Goal: Book appointment/travel/reservation

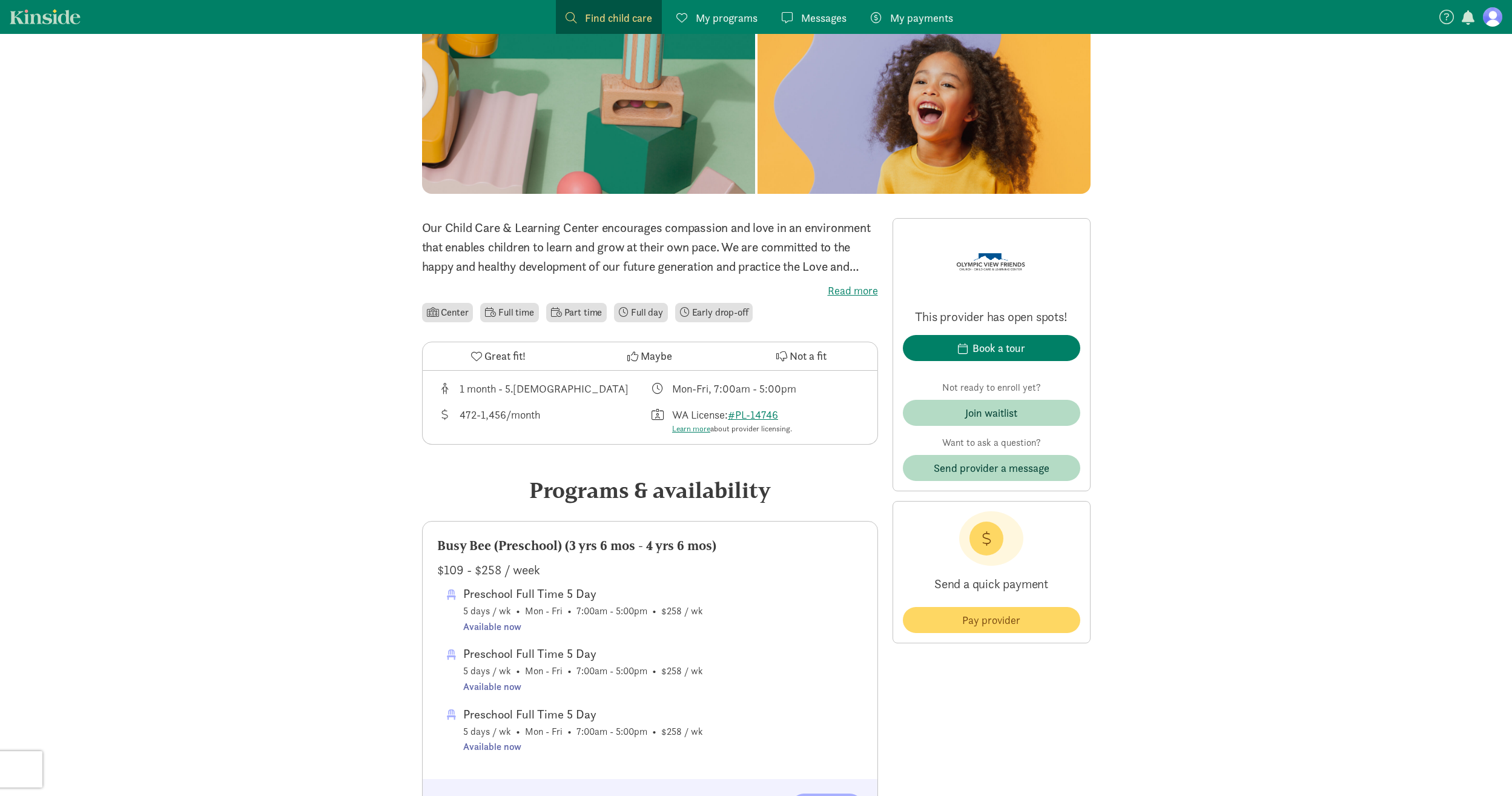
scroll to position [121, 0]
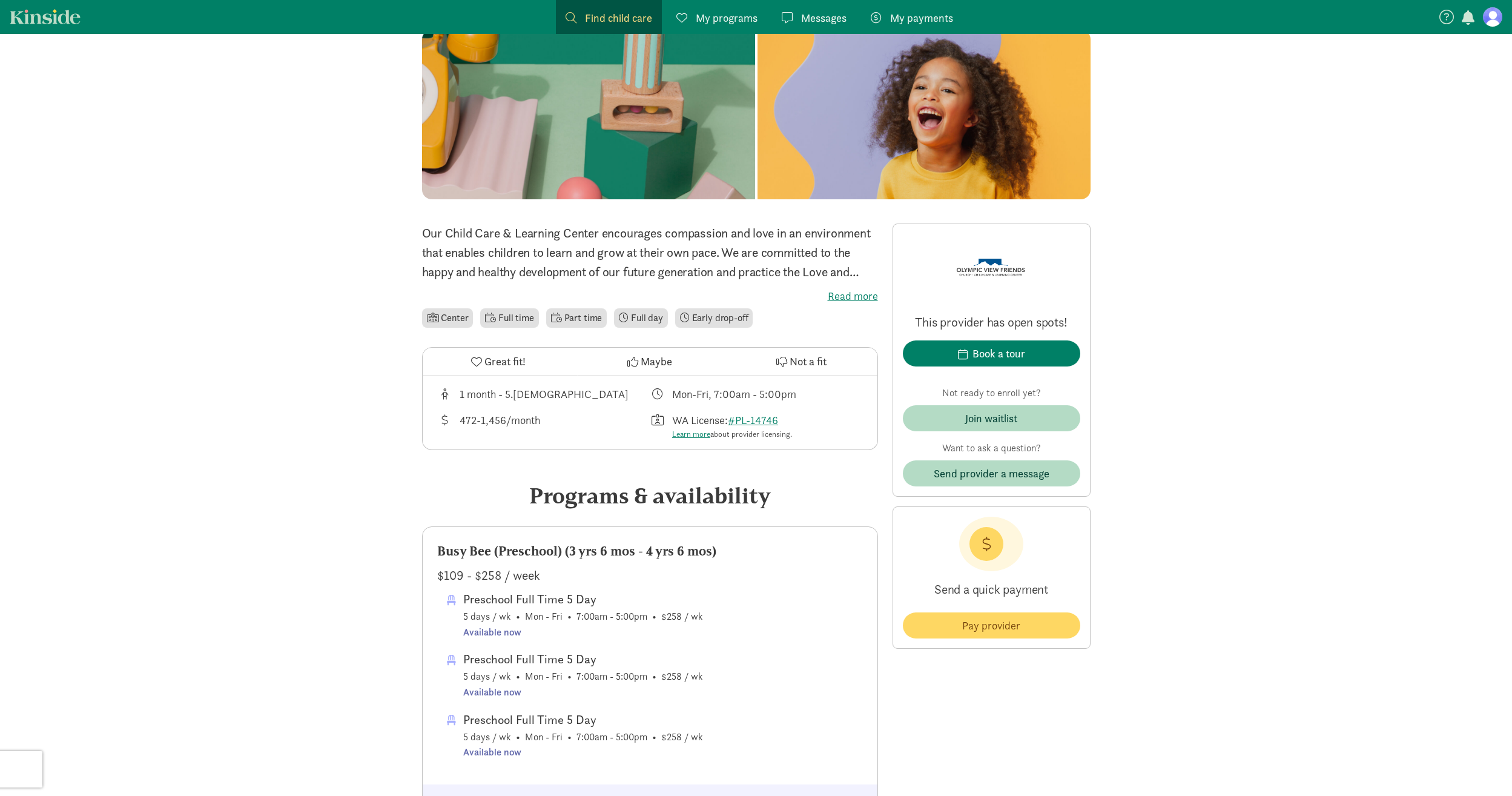
click at [516, 418] on div "472-1,456/month" at bounding box center [500, 426] width 81 height 28
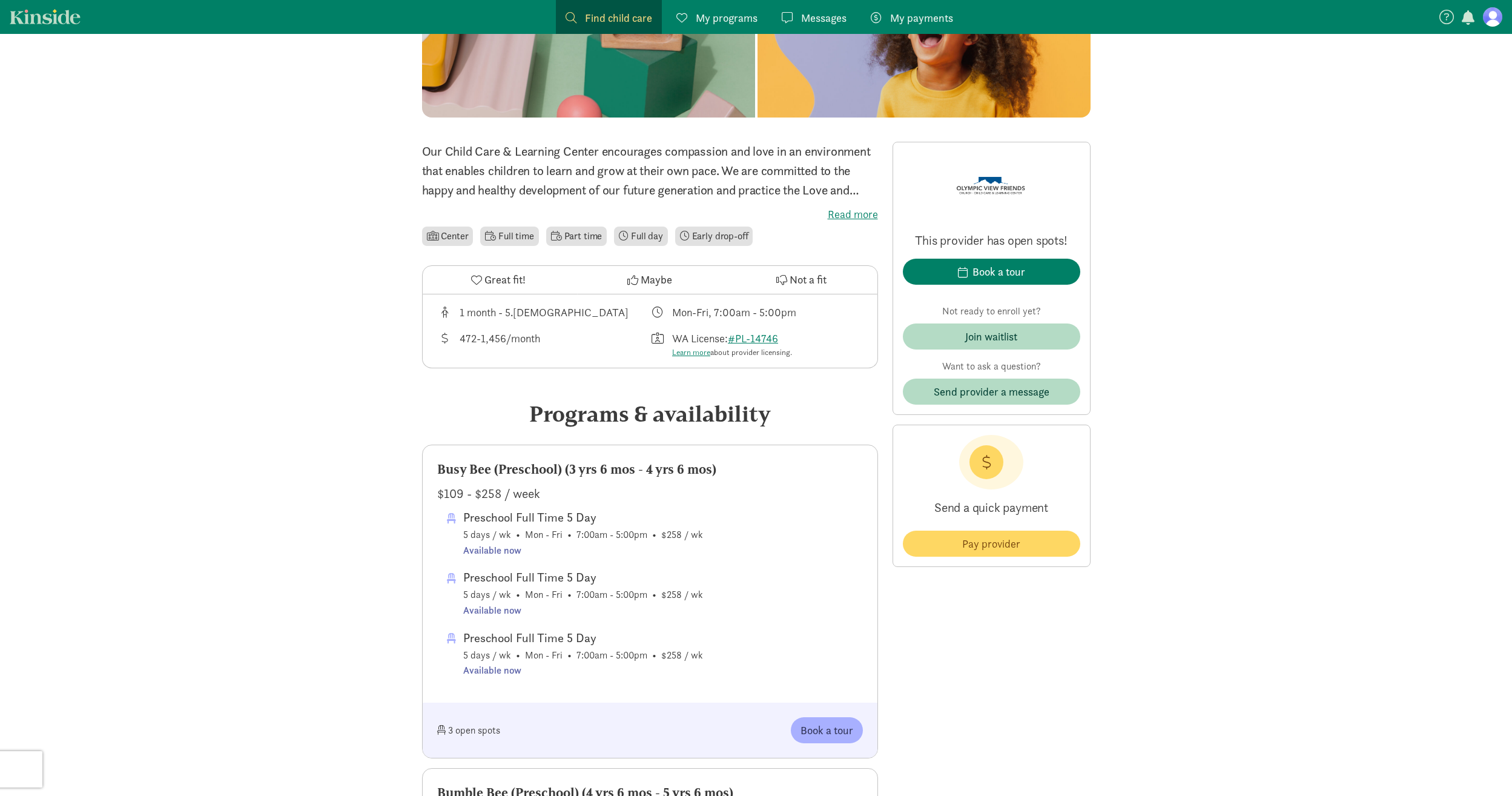
scroll to position [424, 0]
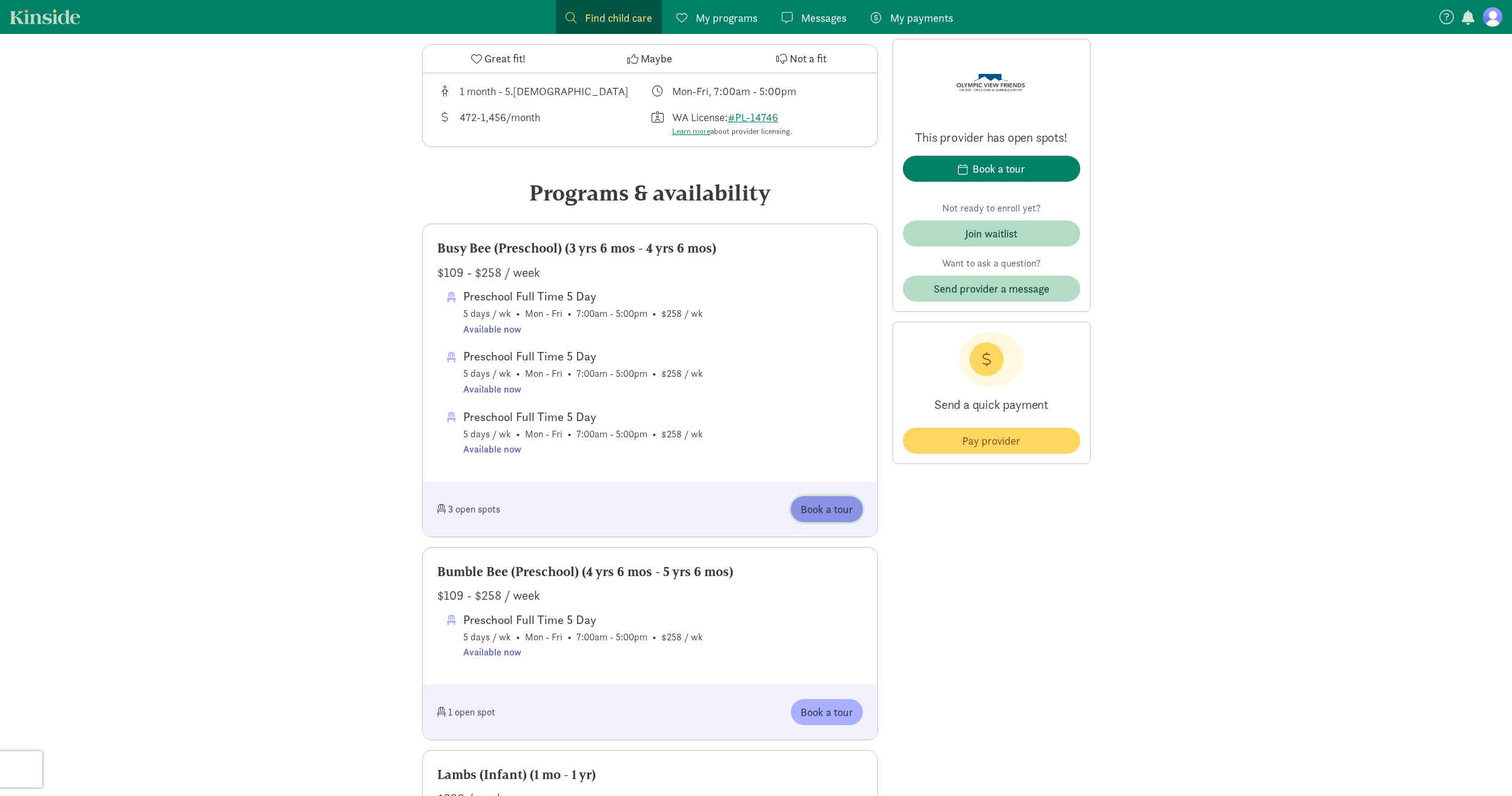
click at [812, 510] on span "Book a tour" at bounding box center [826, 509] width 53 height 16
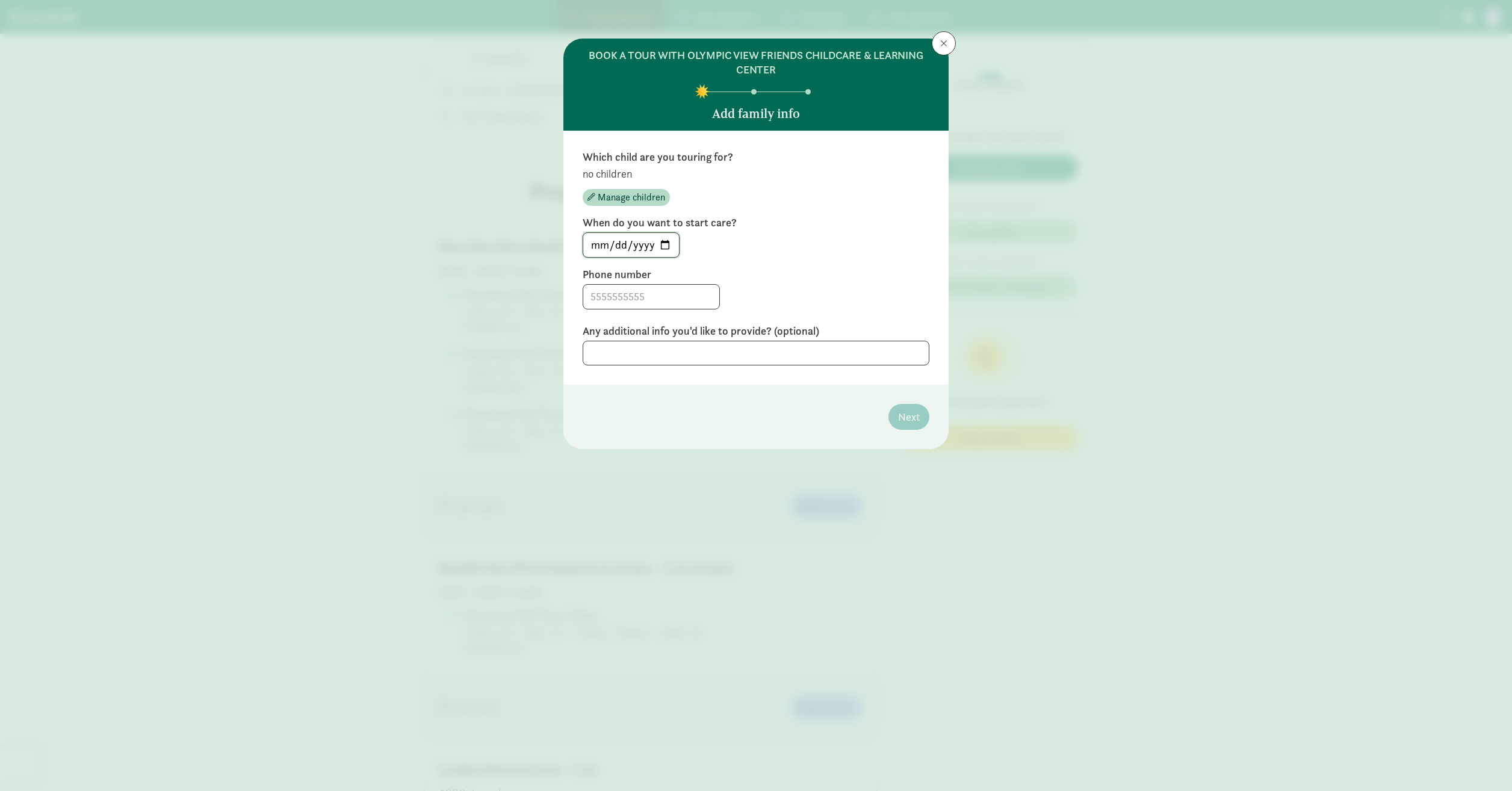
click at [652, 242] on input "[DATE]" at bounding box center [631, 245] width 96 height 24
click at [663, 242] on input "[DATE]" at bounding box center [631, 245] width 96 height 24
type input "[DATE]"
click at [645, 298] on input at bounding box center [651, 296] width 136 height 24
type input "3306870308"
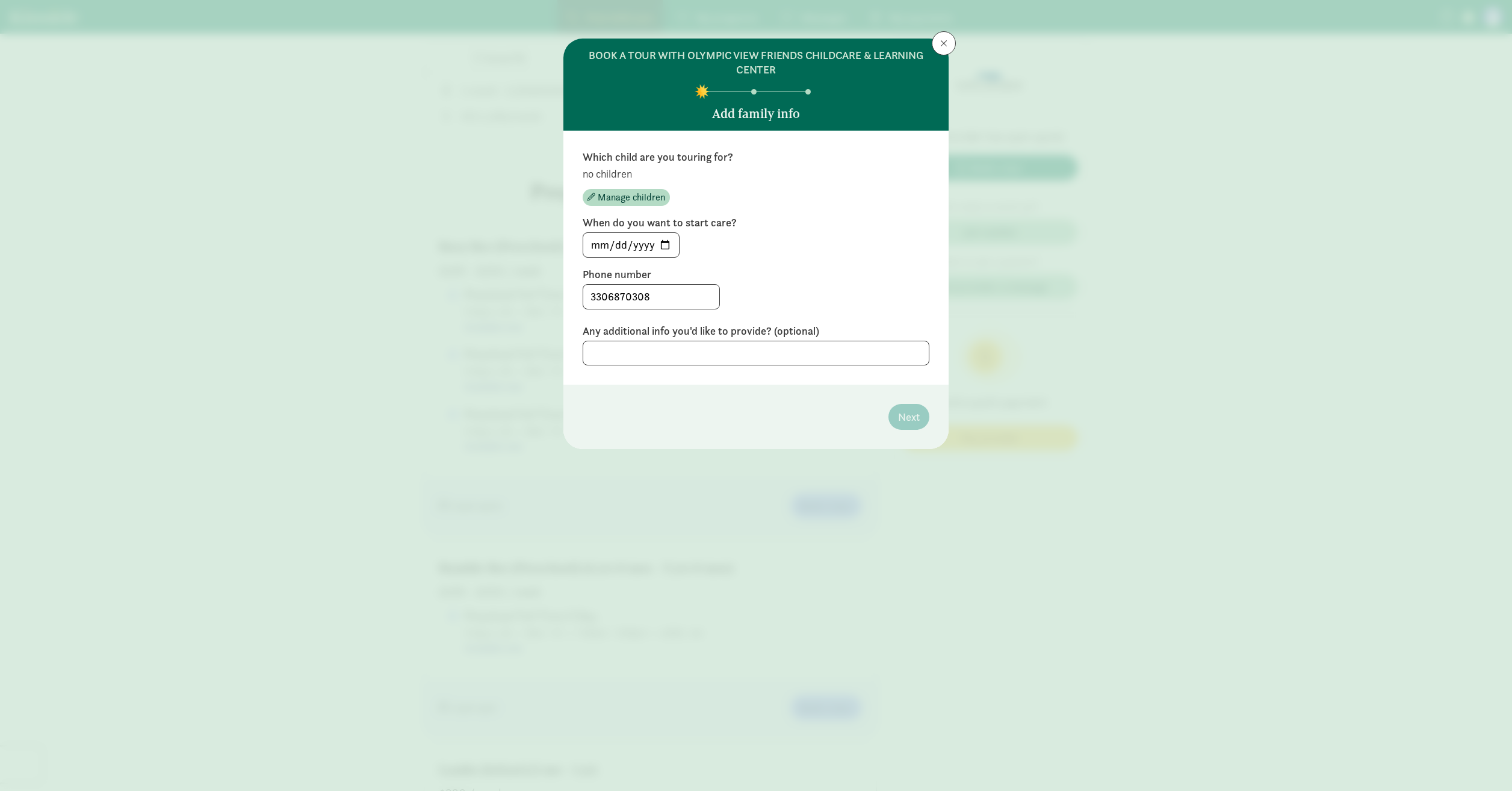
click at [620, 175] on p "no children" at bounding box center [756, 174] width 347 height 15
click at [620, 192] on span "Manage children" at bounding box center [631, 197] width 68 height 15
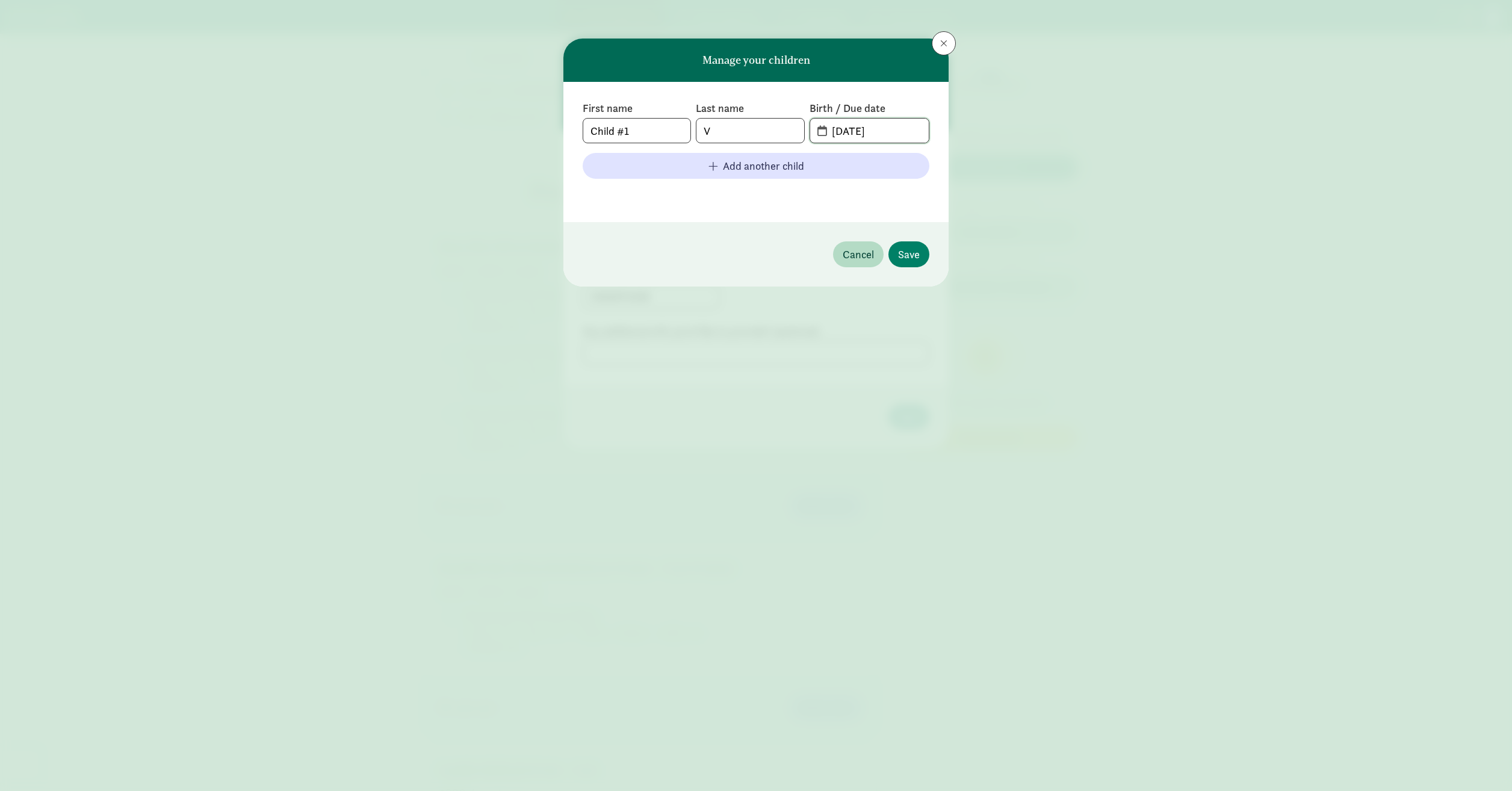
click at [858, 128] on input "[DATE]" at bounding box center [876, 130] width 104 height 24
drag, startPoint x: 892, startPoint y: 128, endPoint x: 802, endPoint y: 119, distance: 90.4
click at [802, 119] on div "First name Child #1 Last name V Birth / Due date [DATE]" at bounding box center [756, 122] width 347 height 42
type input "[DATE]"
click at [912, 261] on span "Save" at bounding box center [909, 254] width 21 height 16
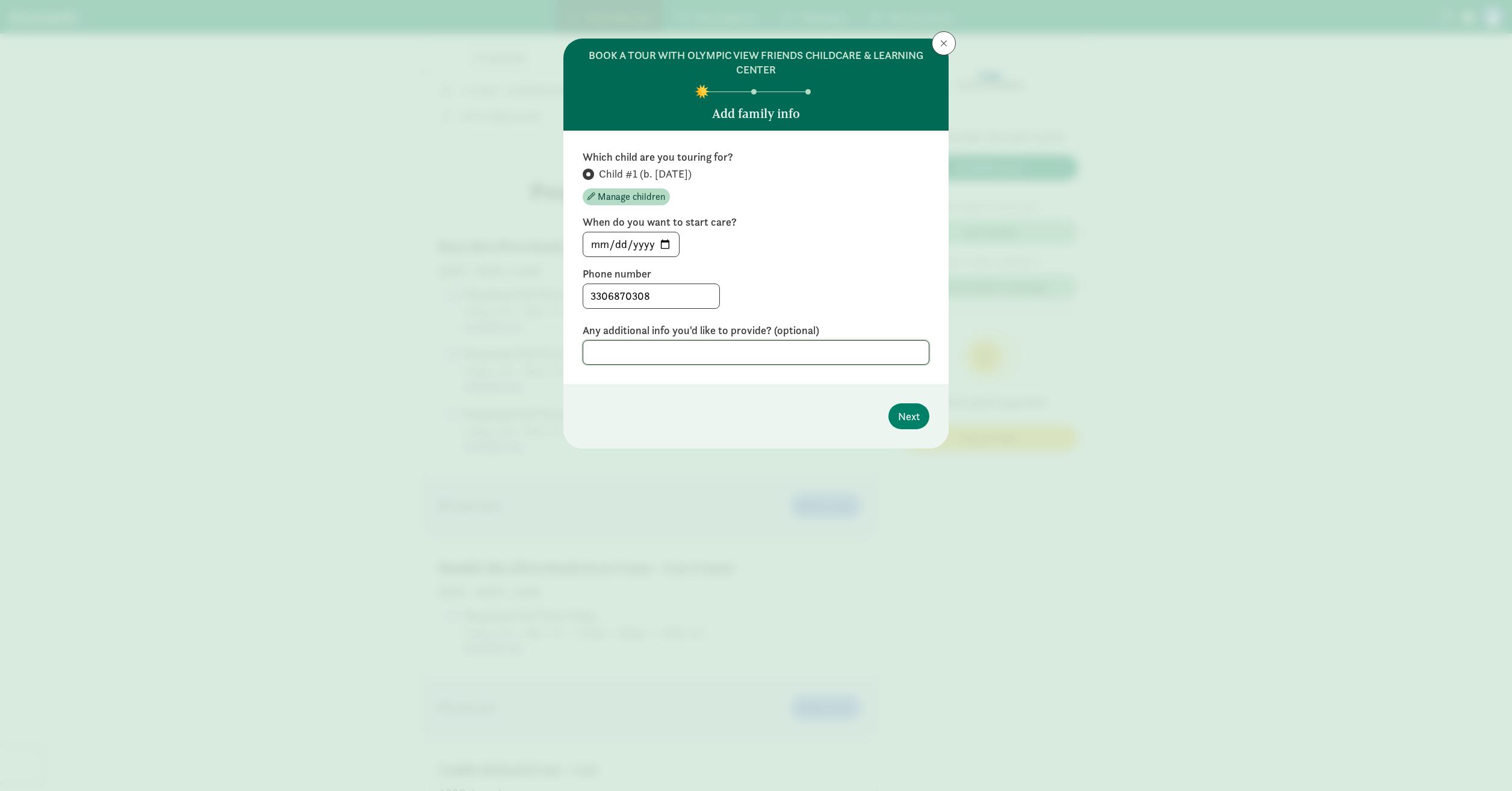
click at [850, 354] on textarea at bounding box center [756, 352] width 347 height 24
type textarea "Turns 4y 6m in Spring 2026, does that mean we need to wait for the next class t…"
click at [916, 429] on span "Next" at bounding box center [909, 430] width 21 height 16
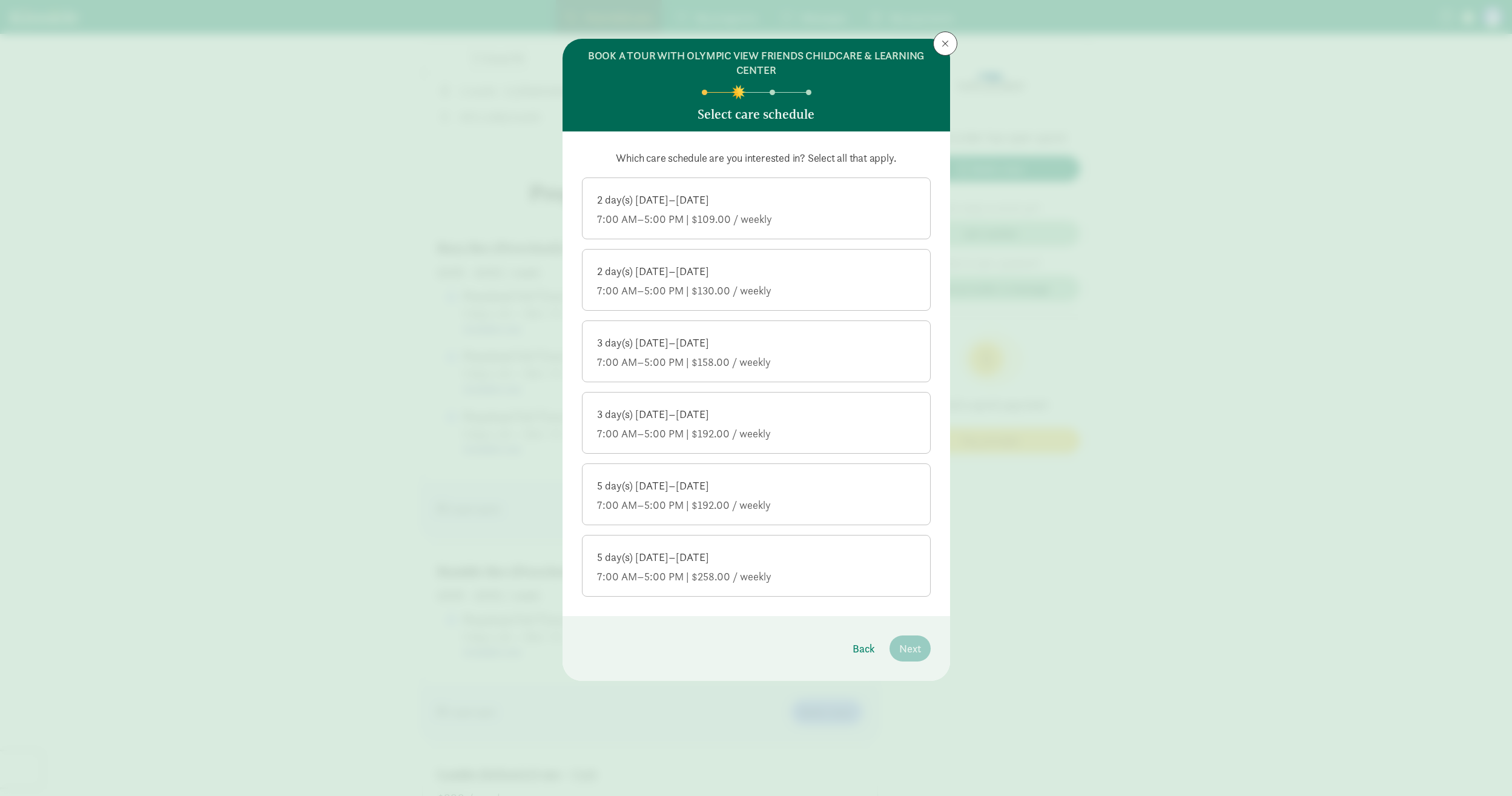
click at [786, 551] on div "5 day(s) [DATE]–[DATE]" at bounding box center [757, 557] width 319 height 15
click at [0, 0] on input "5 day(s) [DATE]–[DATE] 7:00 AM–5:00 PM | $258.00 / weekly" at bounding box center [0, 0] width 0 height 0
click at [918, 647] on span "Next" at bounding box center [909, 649] width 21 height 16
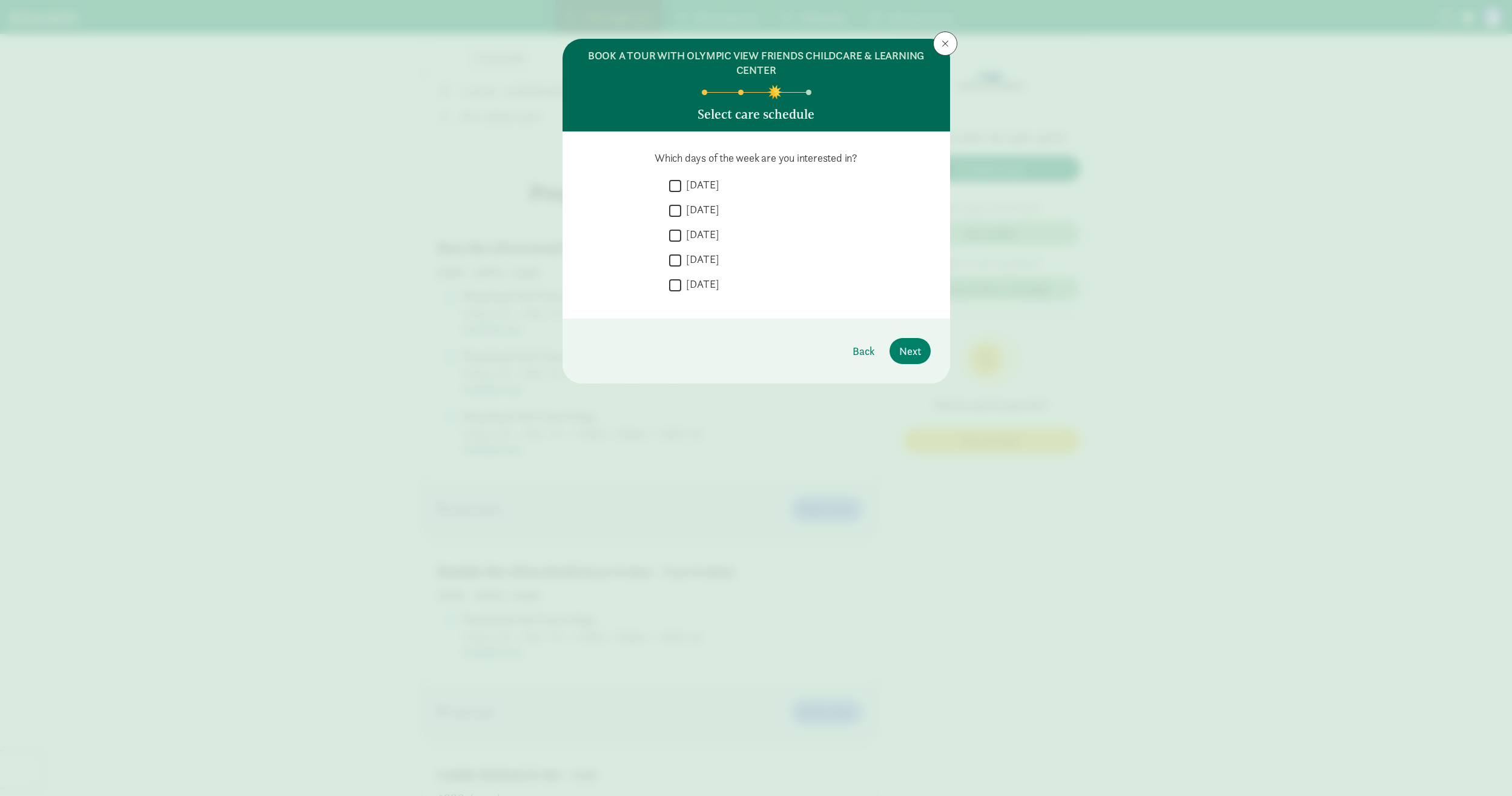
click at [709, 186] on label "[DATE]" at bounding box center [700, 185] width 38 height 15
click at [681, 186] on input "[DATE]" at bounding box center [675, 185] width 12 height 16
checkbox input "true"
click at [713, 213] on label "[DATE]" at bounding box center [700, 210] width 38 height 15
click at [681, 213] on input "[DATE]" at bounding box center [675, 210] width 12 height 16
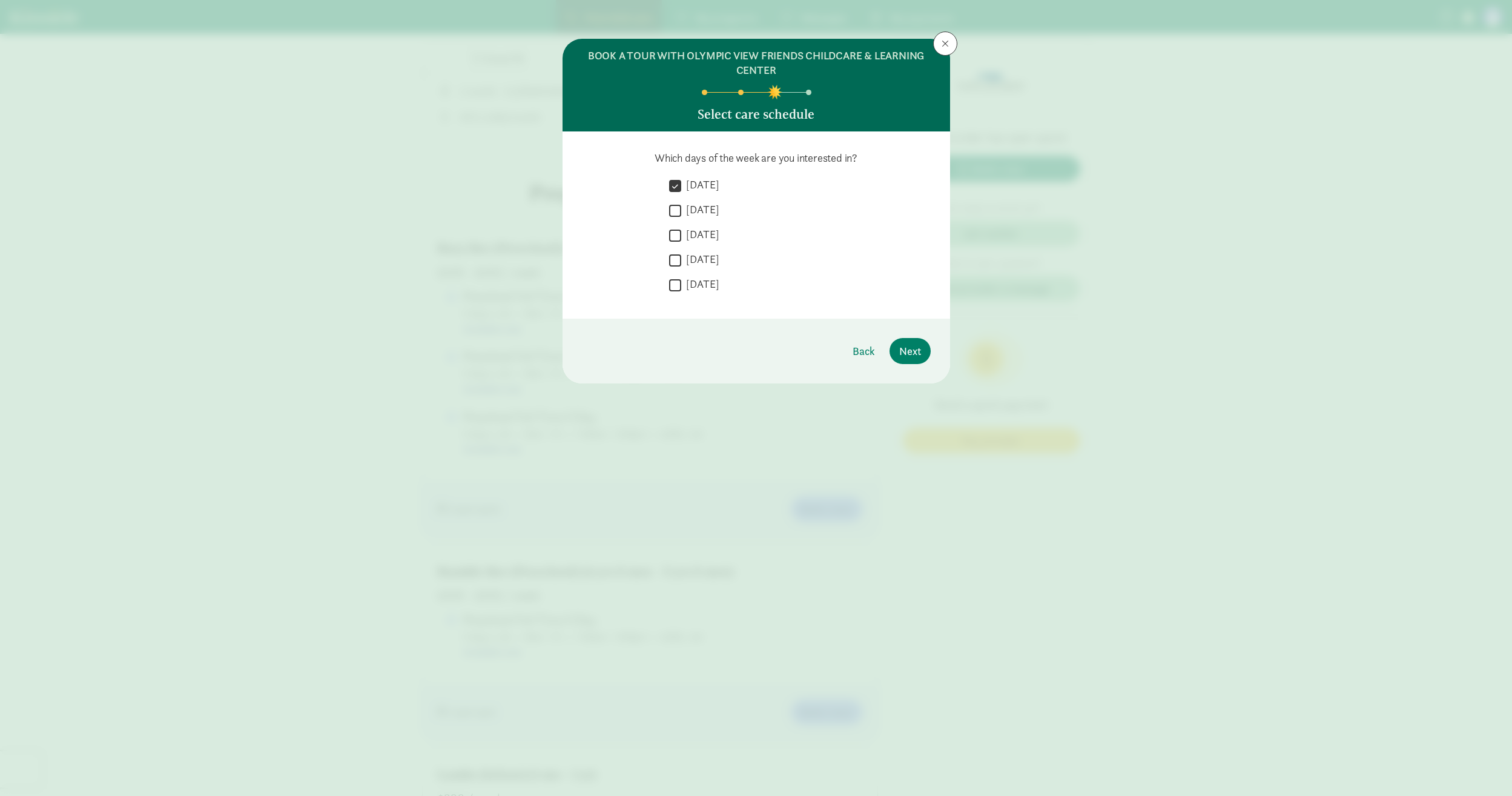
checkbox input "true"
click at [713, 233] on label "[DATE]" at bounding box center [700, 234] width 38 height 15
click at [681, 233] on input "[DATE]" at bounding box center [675, 235] width 12 height 16
checkbox input "true"
click at [713, 256] on label "[DATE]" at bounding box center [700, 259] width 38 height 15
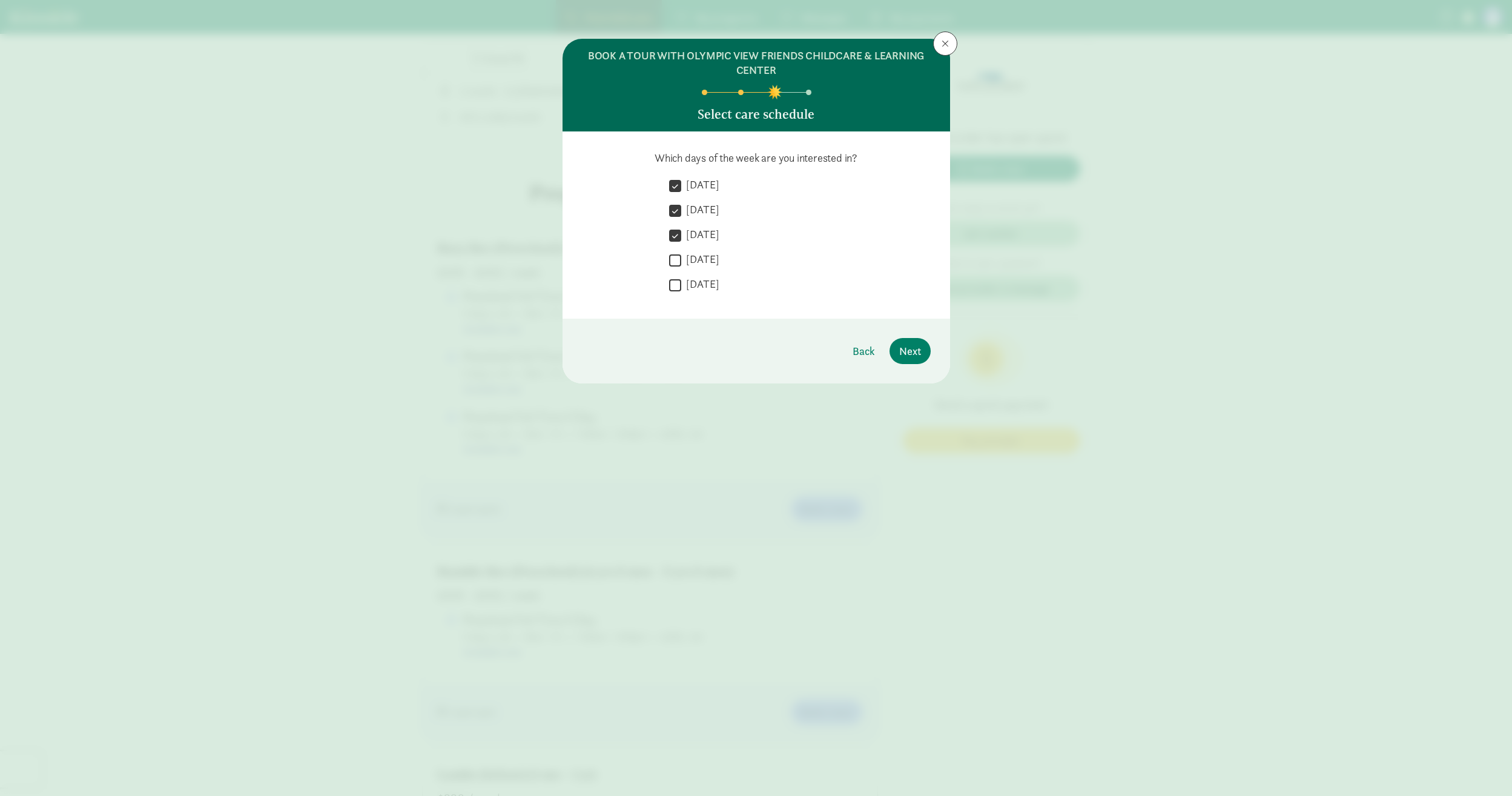
click at [681, 256] on input "[DATE]" at bounding box center [675, 260] width 12 height 16
checkbox input "true"
click at [701, 290] on label "[DATE]" at bounding box center [700, 284] width 38 height 15
click at [681, 290] on input "[DATE]" at bounding box center [675, 285] width 12 height 16
checkbox input "true"
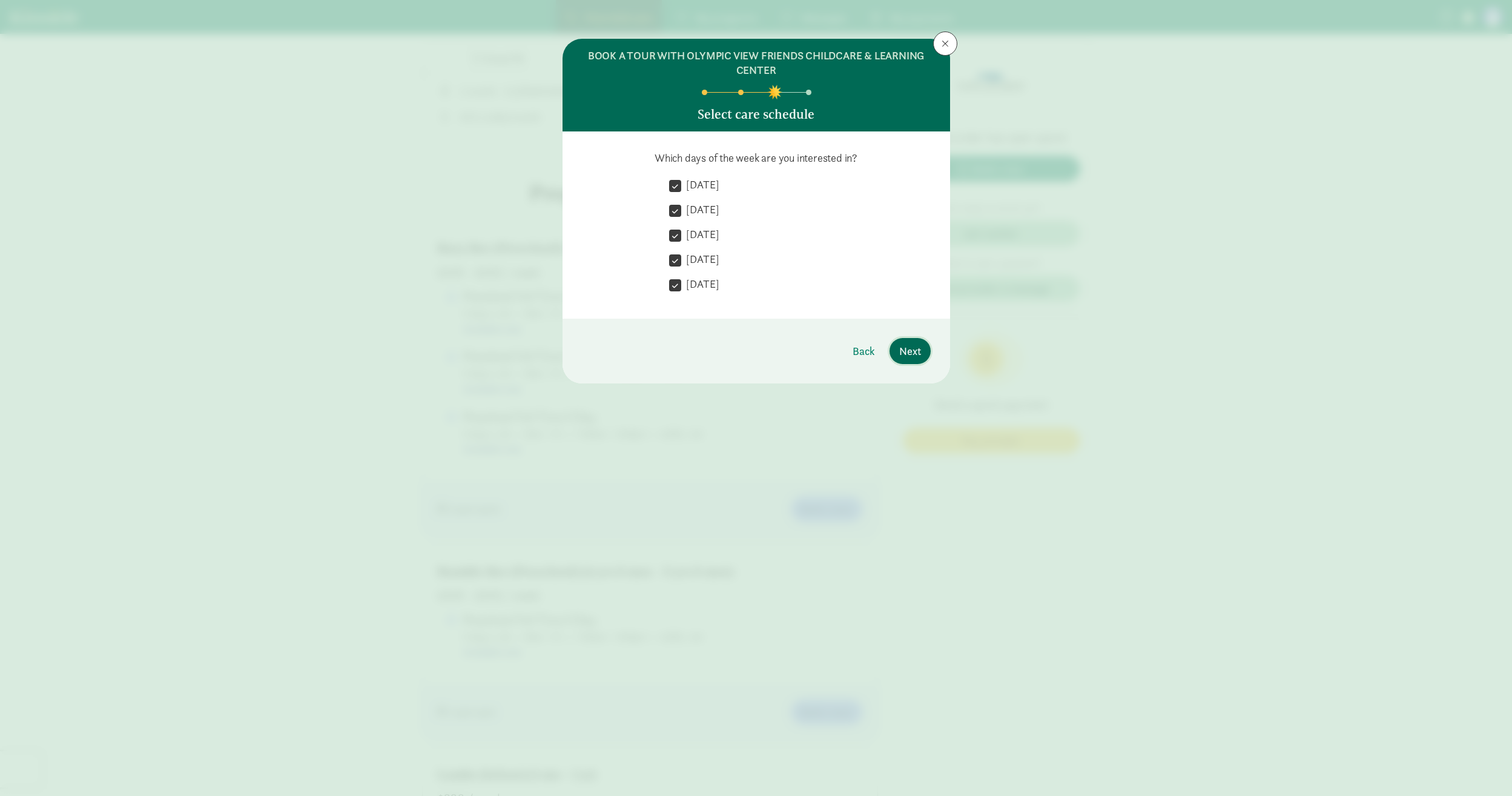
click at [899, 350] on span "Next" at bounding box center [909, 351] width 21 height 16
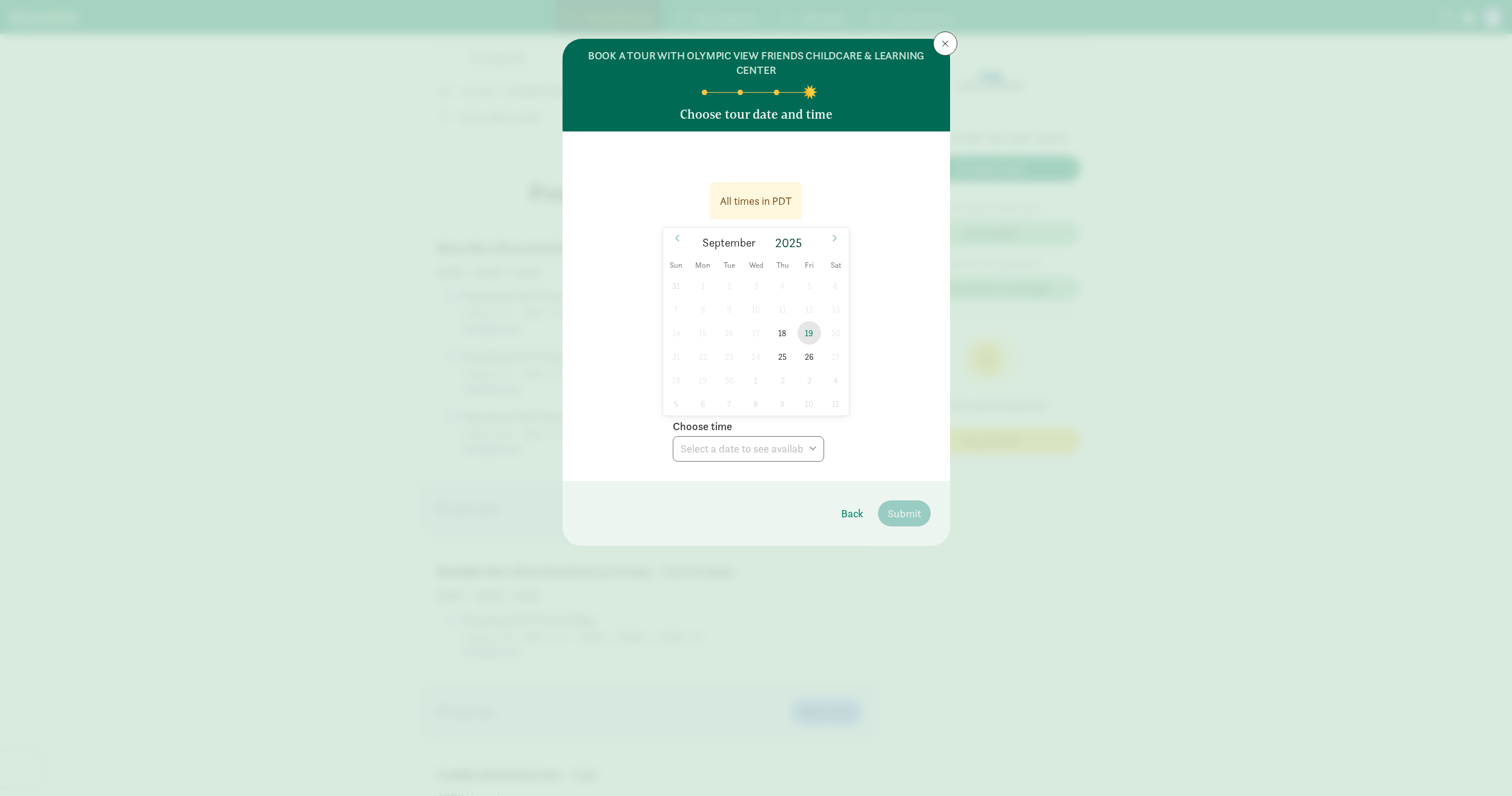
click at [811, 335] on span "19" at bounding box center [809, 333] width 24 height 24
click at [766, 442] on div "Choose time Choose time 03:00 PM 04:00 PM" at bounding box center [749, 438] width 151 height 47
click at [772, 451] on select "Choose time 03:00 PM 04:00 PM" at bounding box center [749, 448] width 151 height 25
click at [812, 359] on span "26" at bounding box center [809, 356] width 24 height 24
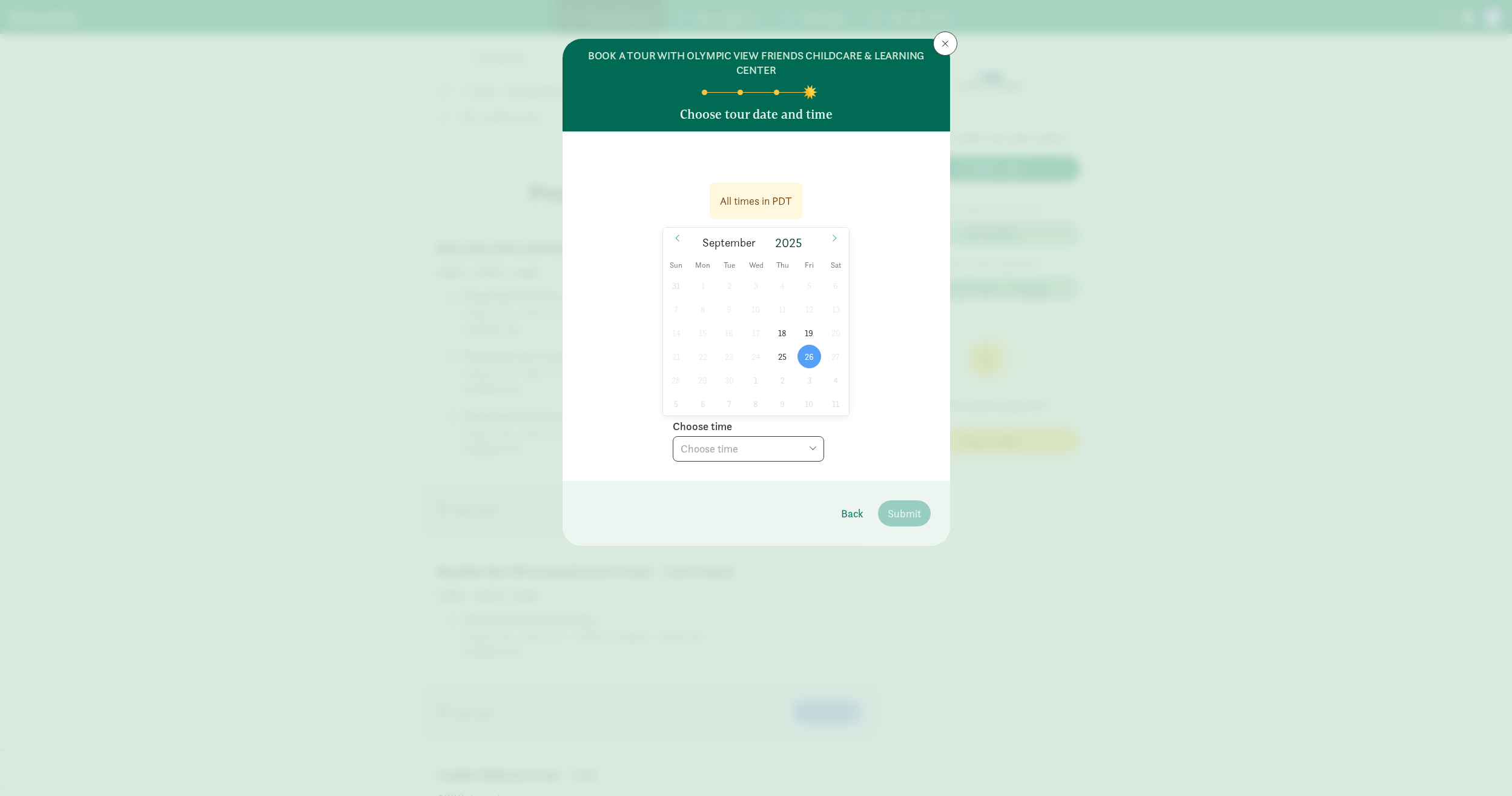
click at [773, 445] on select "Choose time 03:00 PM 04:00 PM" at bounding box center [749, 448] width 151 height 25
click at [813, 334] on span "19" at bounding box center [809, 333] width 24 height 24
click at [777, 452] on select "Choose time 03:00 PM 04:00 PM" at bounding box center [749, 448] width 151 height 25
select select "[DATE]T16:00:00.000-07:00"
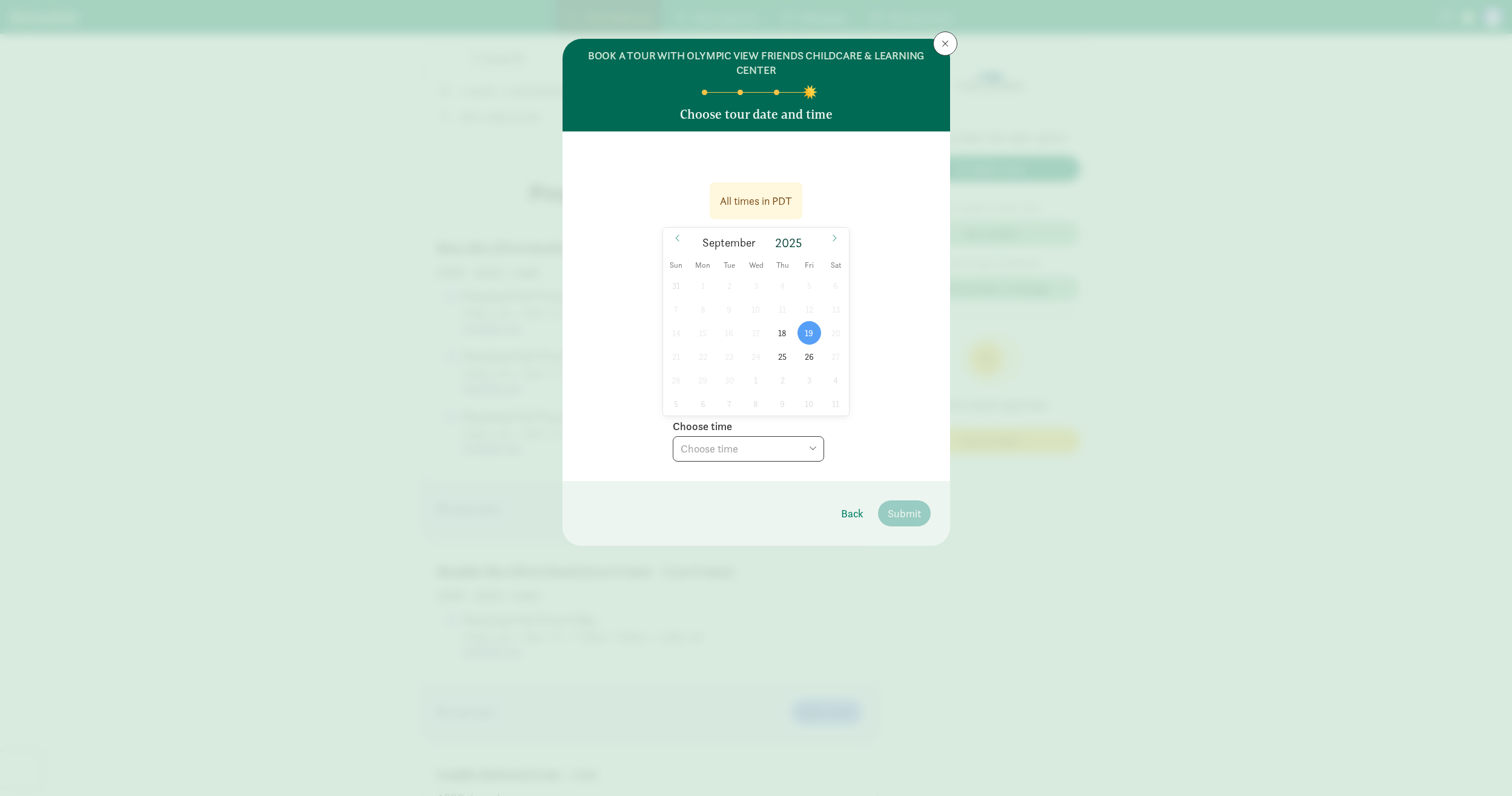
click at [673, 436] on select "Choose time 03:00 PM 04:00 PM" at bounding box center [749, 448] width 151 height 25
click at [908, 511] on span "Submit" at bounding box center [904, 513] width 33 height 16
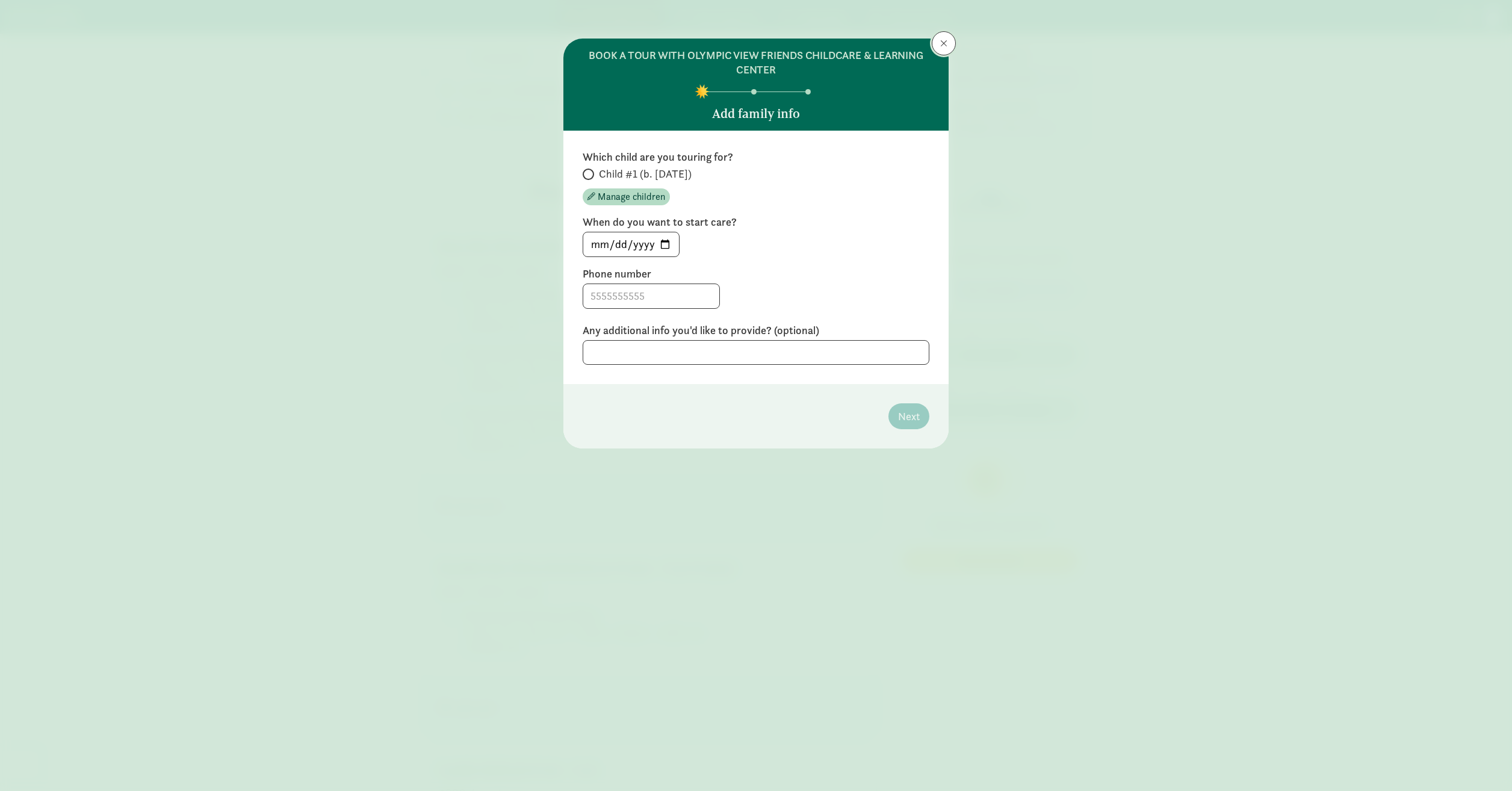
click at [943, 44] on span at bounding box center [944, 43] width 7 height 10
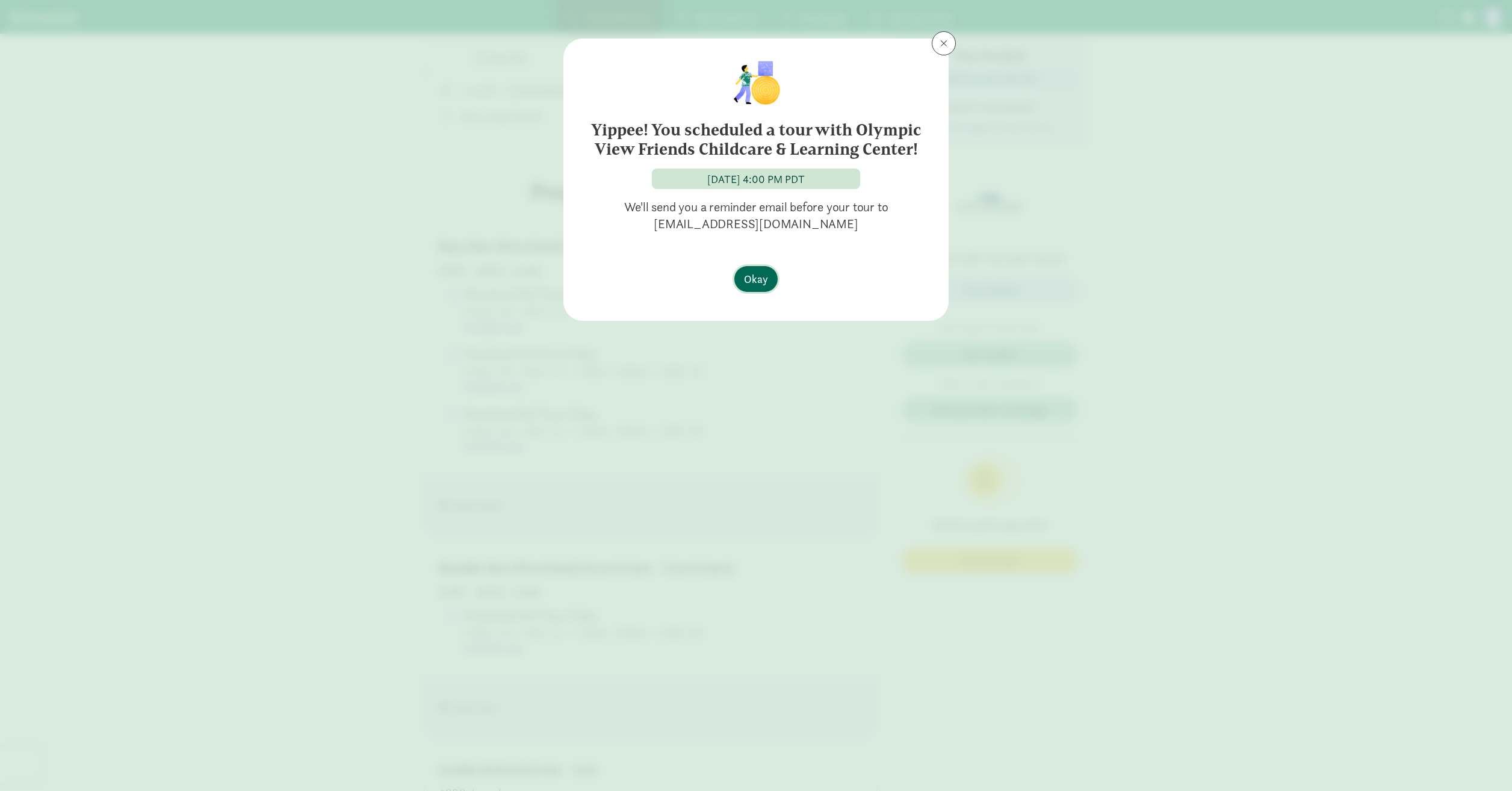
click at [752, 284] on span "Okay" at bounding box center [756, 279] width 24 height 16
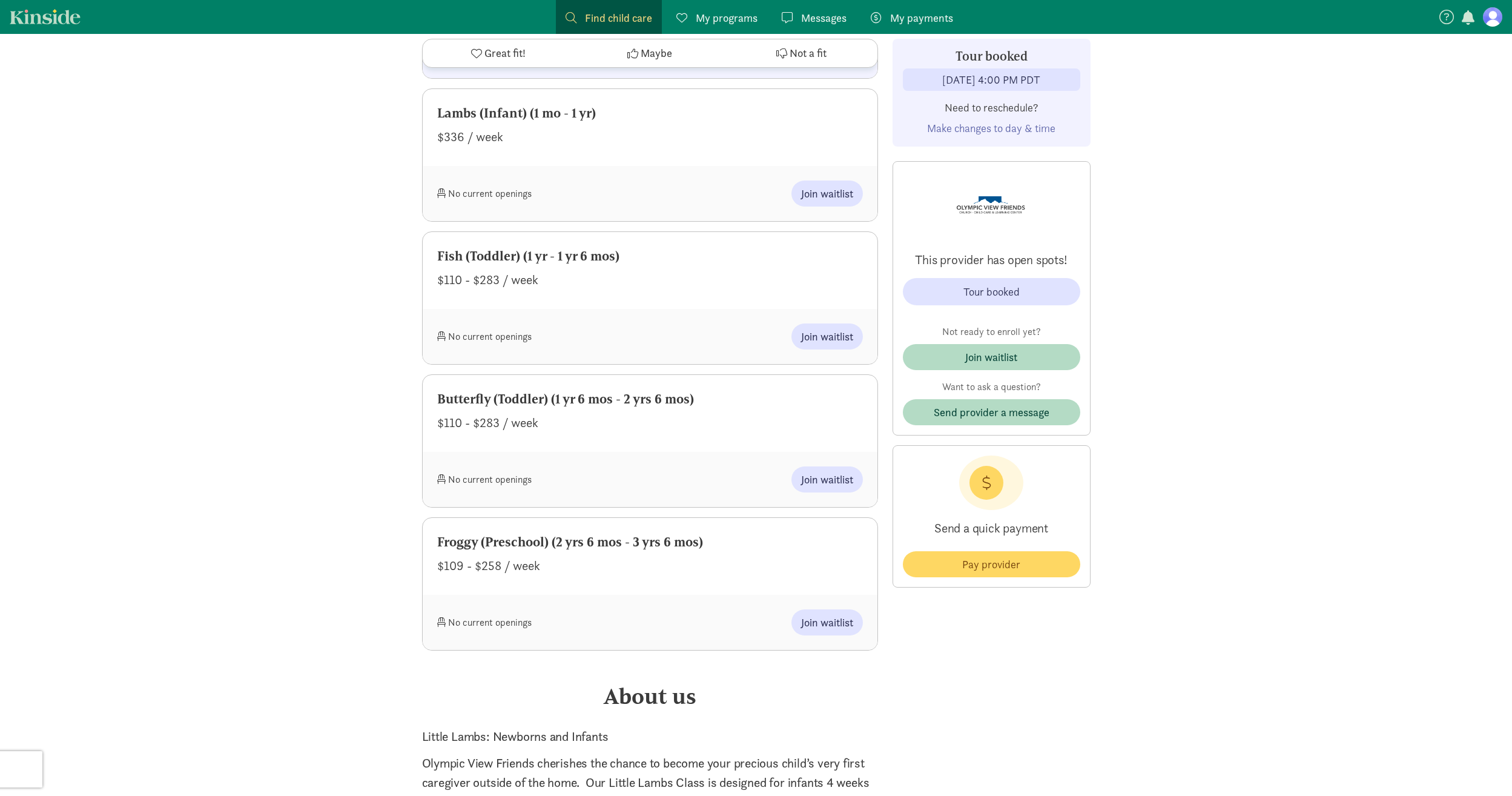
scroll to position [1090, 0]
click at [605, 253] on div "Fish (Toddler) (1 yr - 1 yr 6 mos)" at bounding box center [650, 251] width 425 height 19
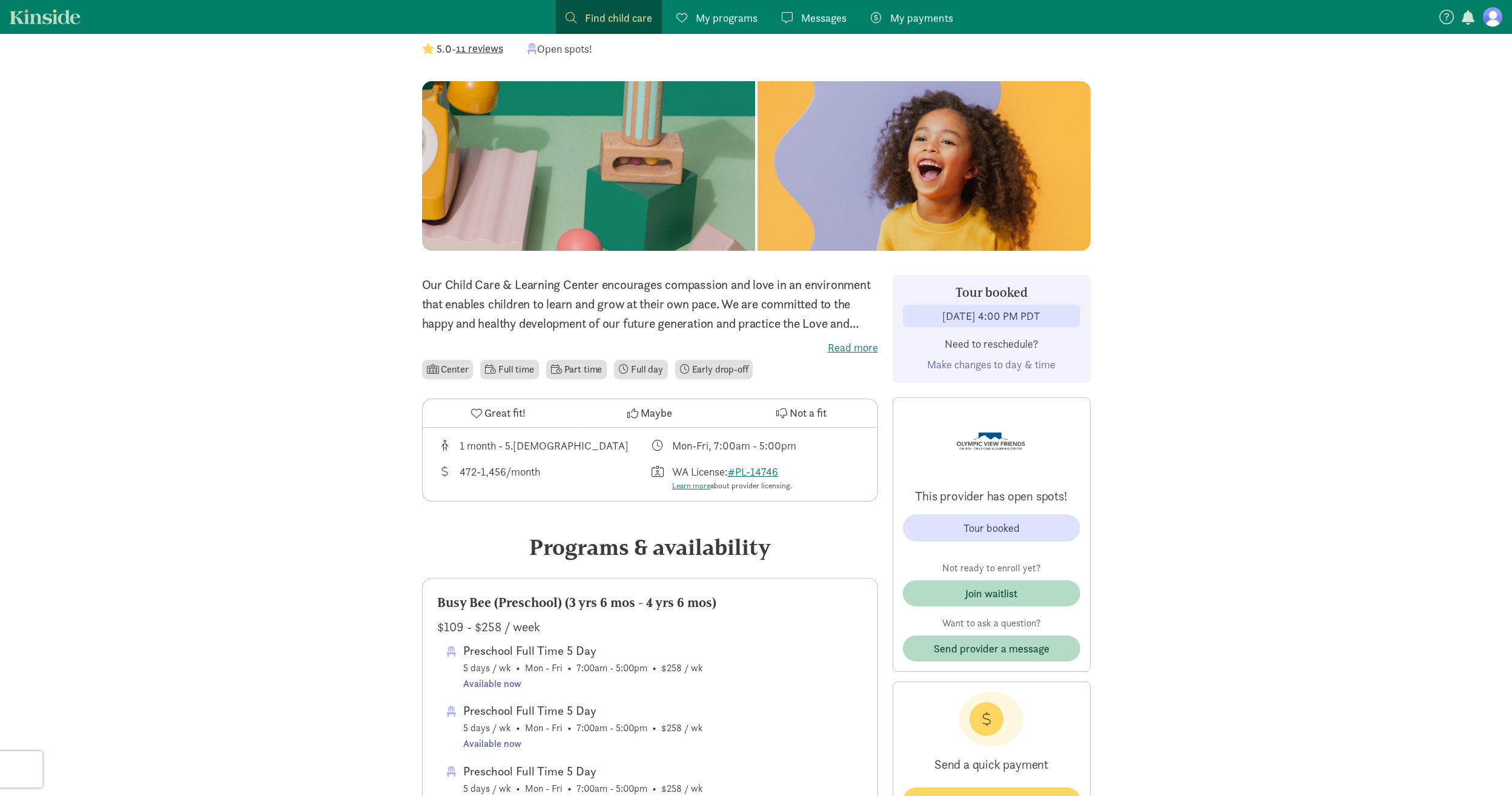
scroll to position [0, 0]
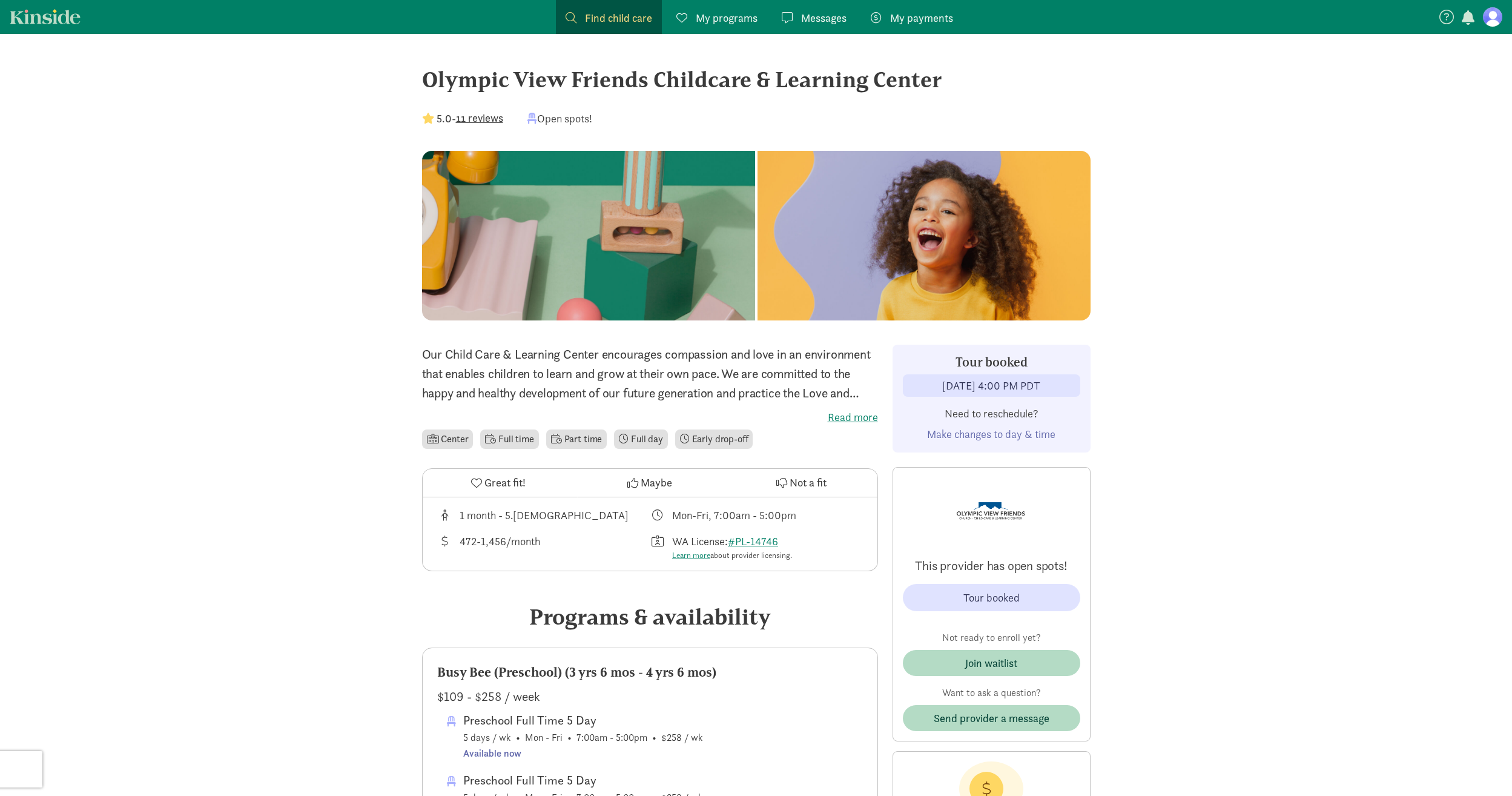
click at [697, 78] on div "Olympic View Friends Childcare & Learning Center" at bounding box center [756, 79] width 669 height 33
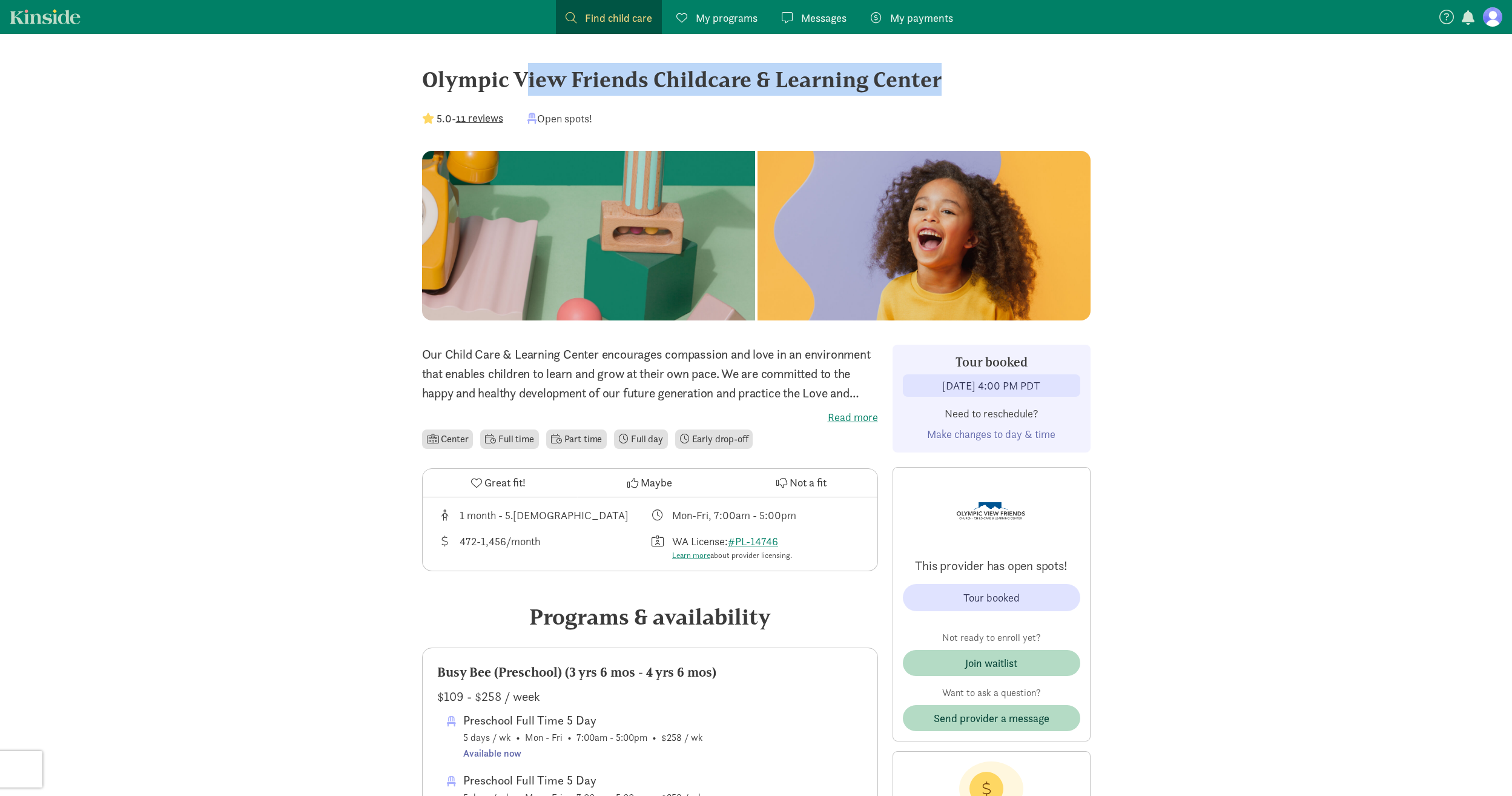
click at [697, 78] on div "Olympic View Friends Childcare & Learning Center" at bounding box center [756, 79] width 669 height 33
